Goal: Ask a question

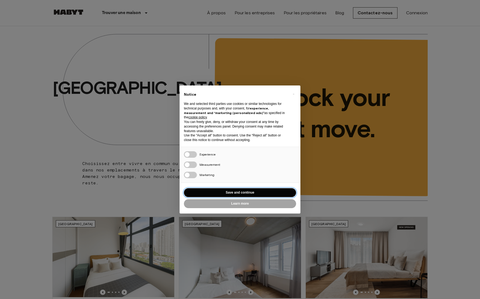
click at [228, 193] on button "Save and continue" at bounding box center [240, 192] width 112 height 9
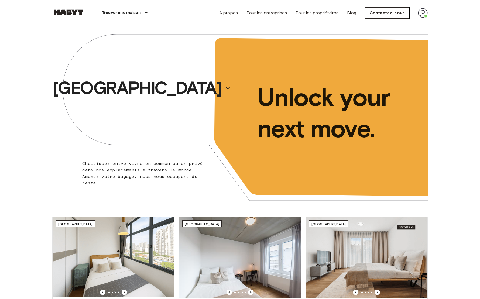
click at [408, 13] on link "Contactez-nous" at bounding box center [387, 12] width 45 height 11
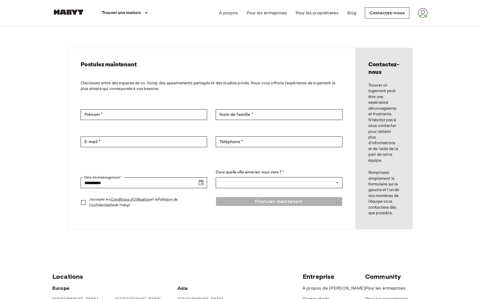
click at [427, 17] on img at bounding box center [423, 13] width 10 height 10
click at [423, 26] on li "Profil" at bounding box center [445, 23] width 54 height 10
click at [427, 11] on img at bounding box center [423, 13] width 10 height 10
click at [426, 19] on li "Profil" at bounding box center [445, 23] width 54 height 10
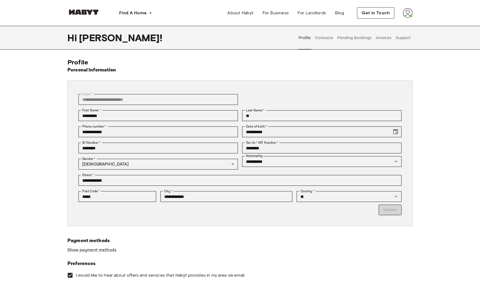
click at [281, 56] on div "**********" at bounding box center [240, 153] width 480 height 255
click at [410, 43] on button "Support" at bounding box center [403, 38] width 16 height 24
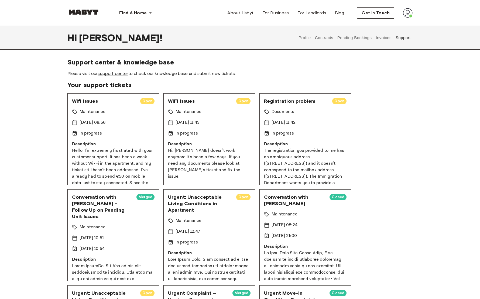
click at [206, 145] on p "Description" at bounding box center [209, 144] width 83 height 6
click at [187, 98] on span "WiFi issues" at bounding box center [200, 101] width 64 height 6
click at [187, 99] on span "WiFi issues" at bounding box center [200, 101] width 64 height 6
